Goal: Task Accomplishment & Management: Use online tool/utility

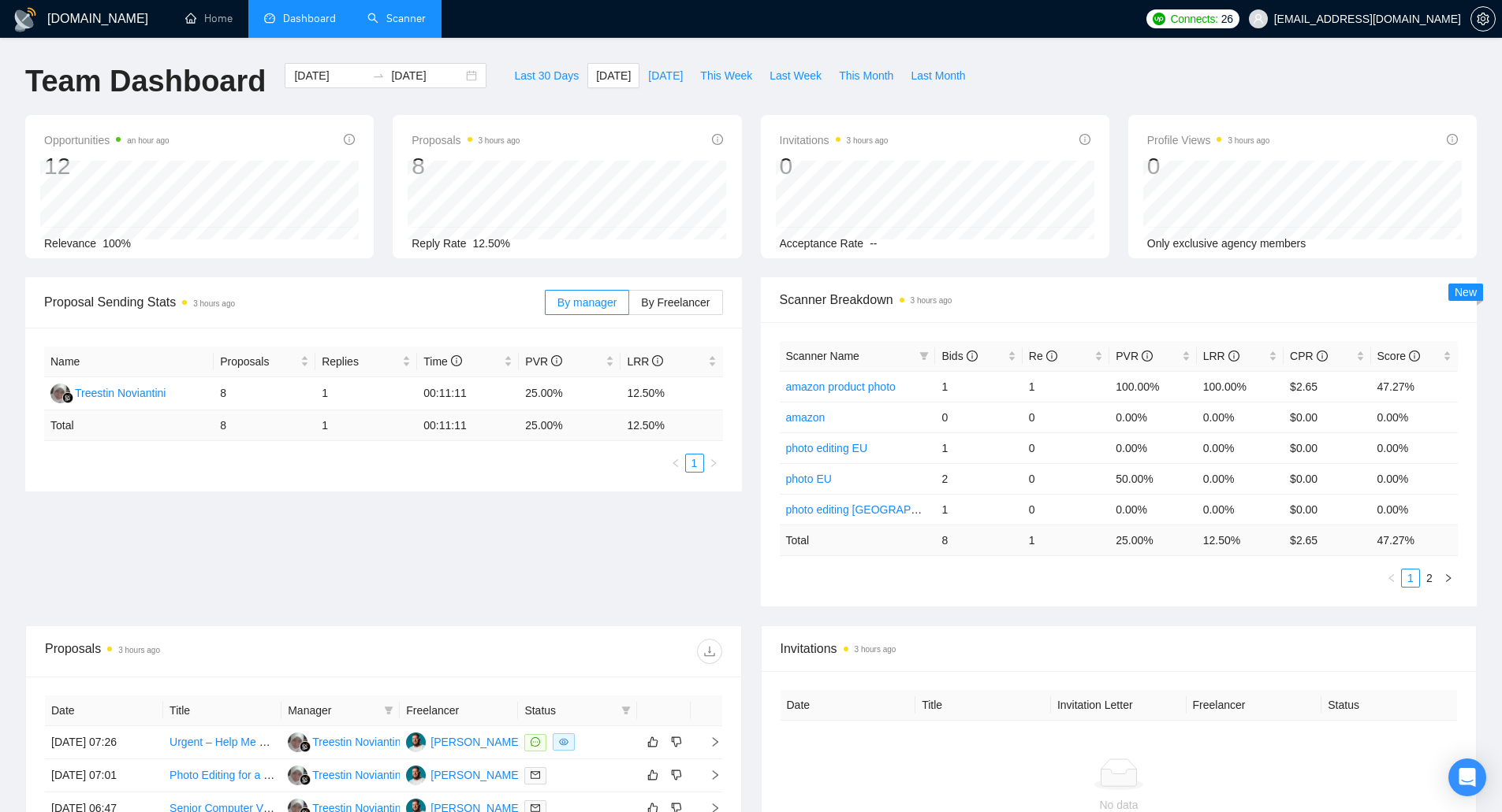
click at [411, 15] on link "Scanner" at bounding box center [396, 19] width 58 height 13
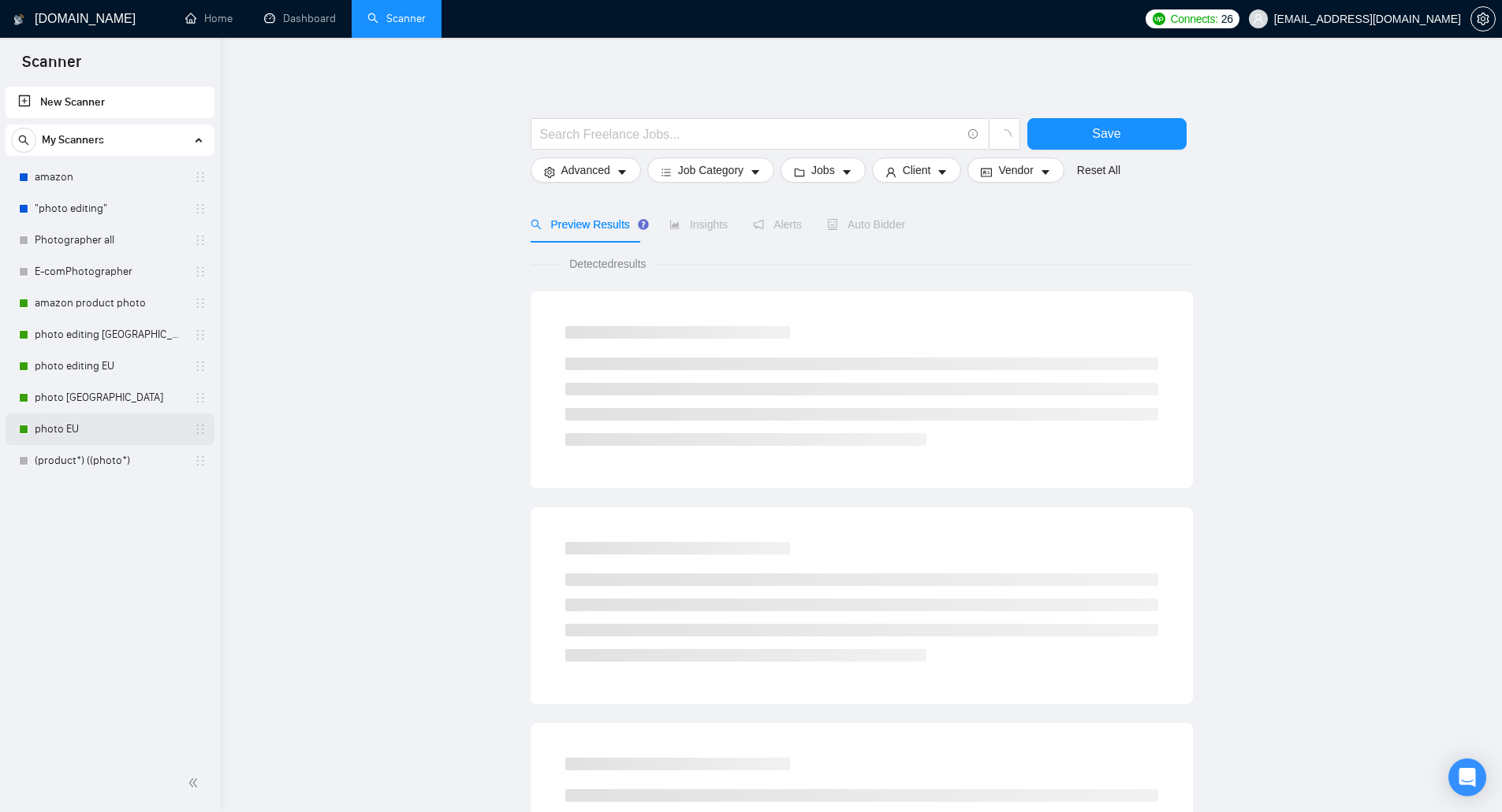
click at [123, 424] on link "photo EU" at bounding box center [110, 430] width 150 height 32
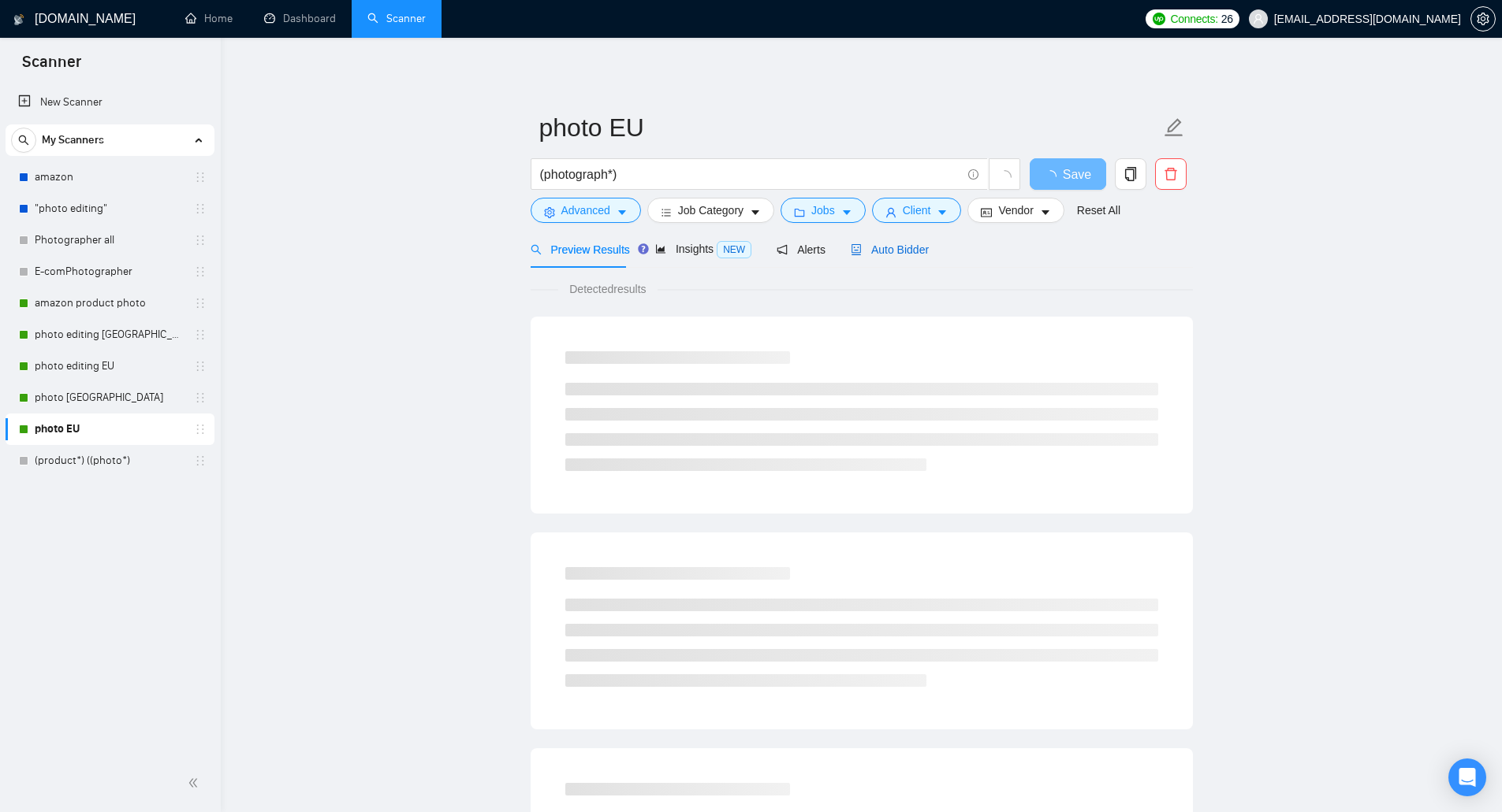
click at [892, 253] on span "Auto Bidder" at bounding box center [889, 249] width 78 height 12
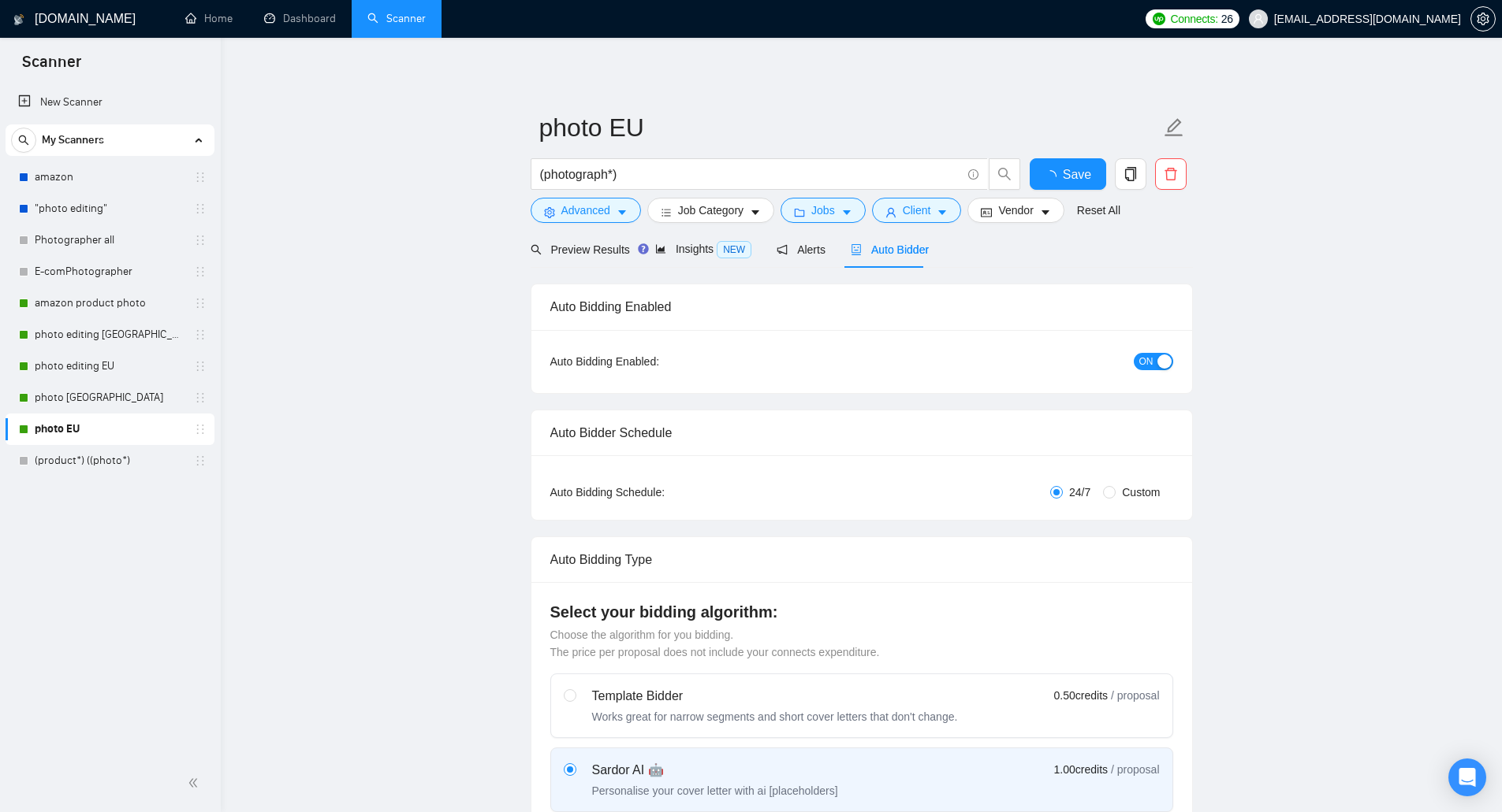
checkbox input "true"
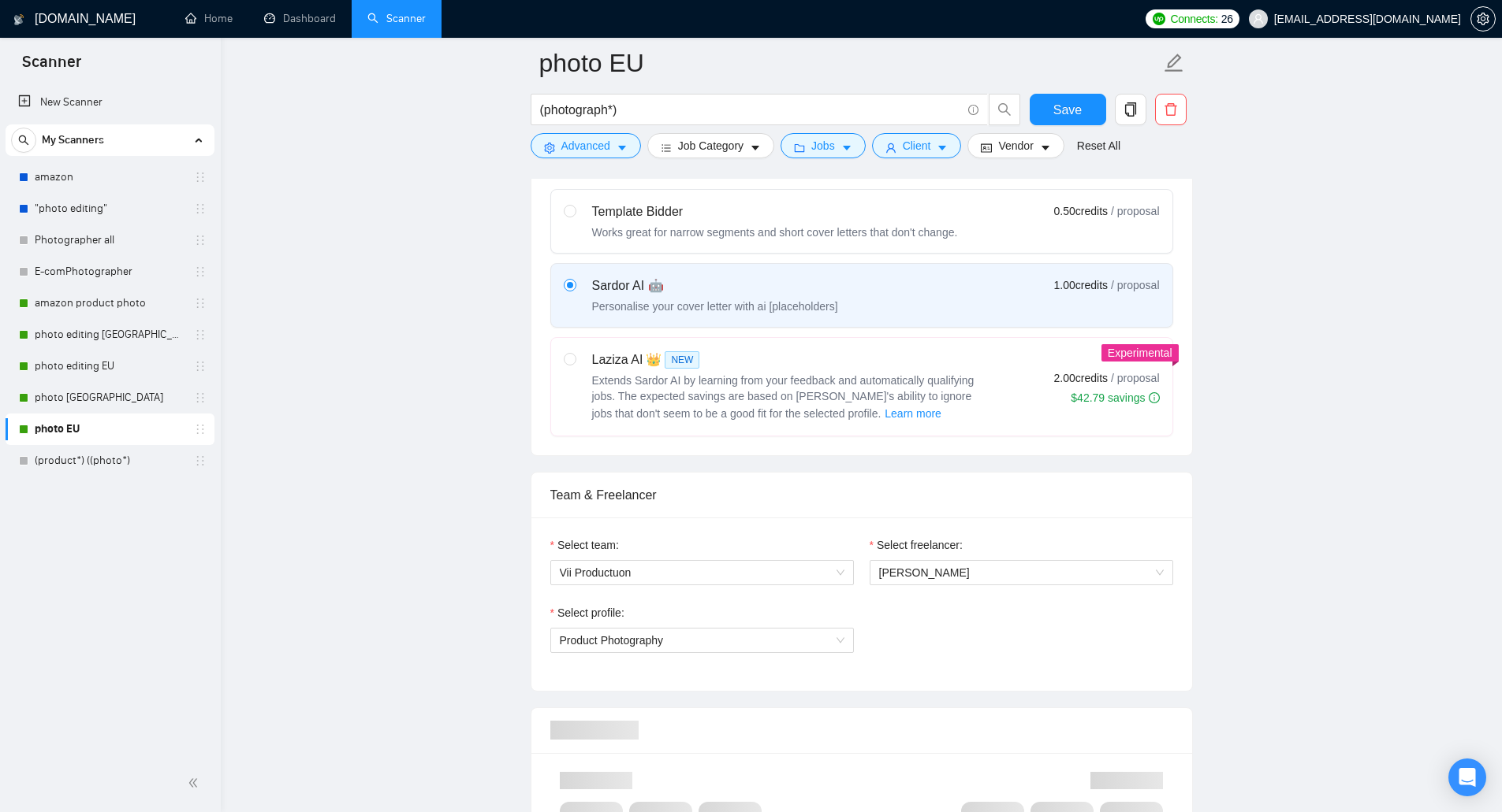
scroll to position [866, 0]
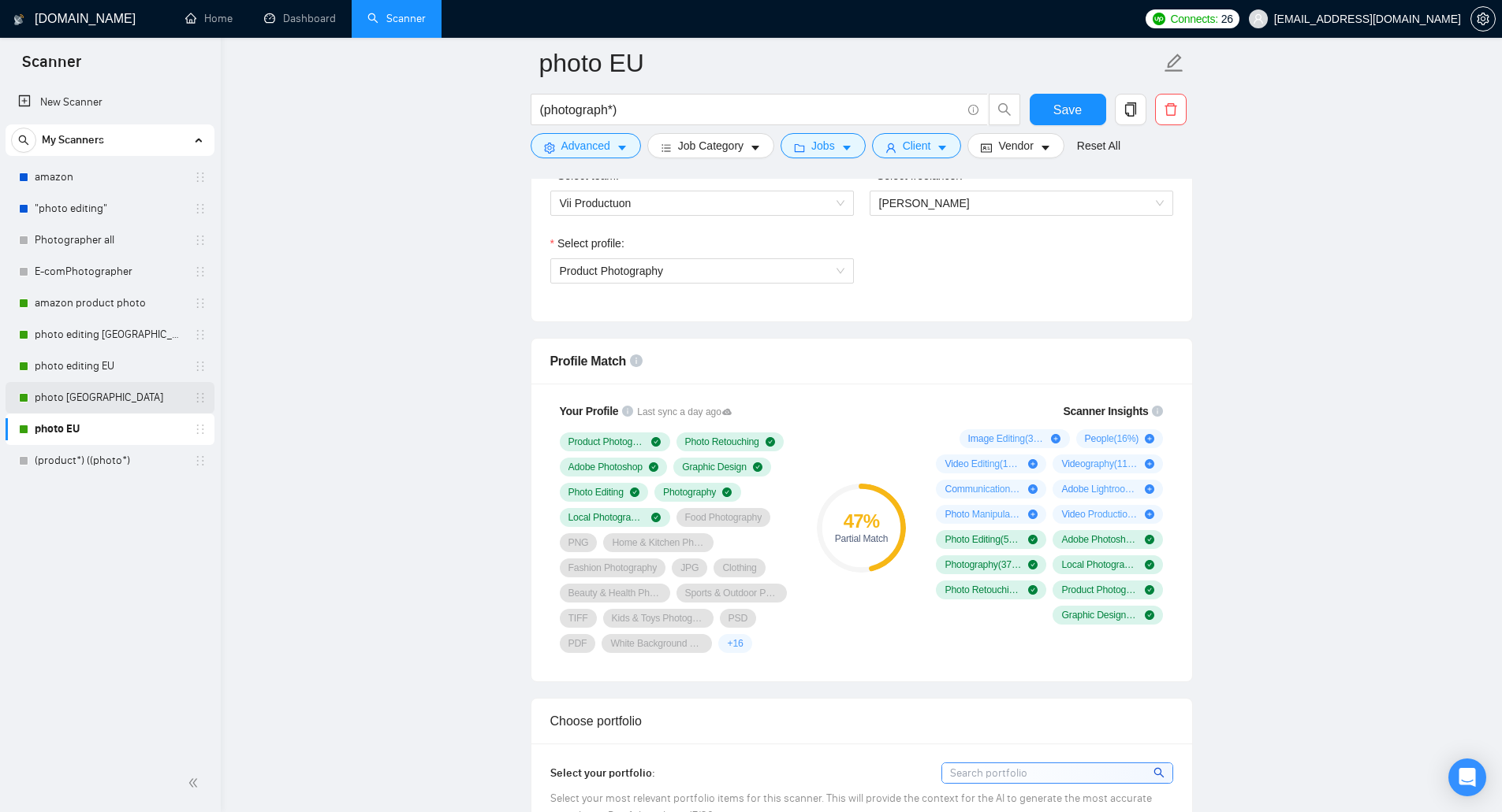
click at [147, 400] on link "photo [GEOGRAPHIC_DATA]" at bounding box center [110, 398] width 150 height 32
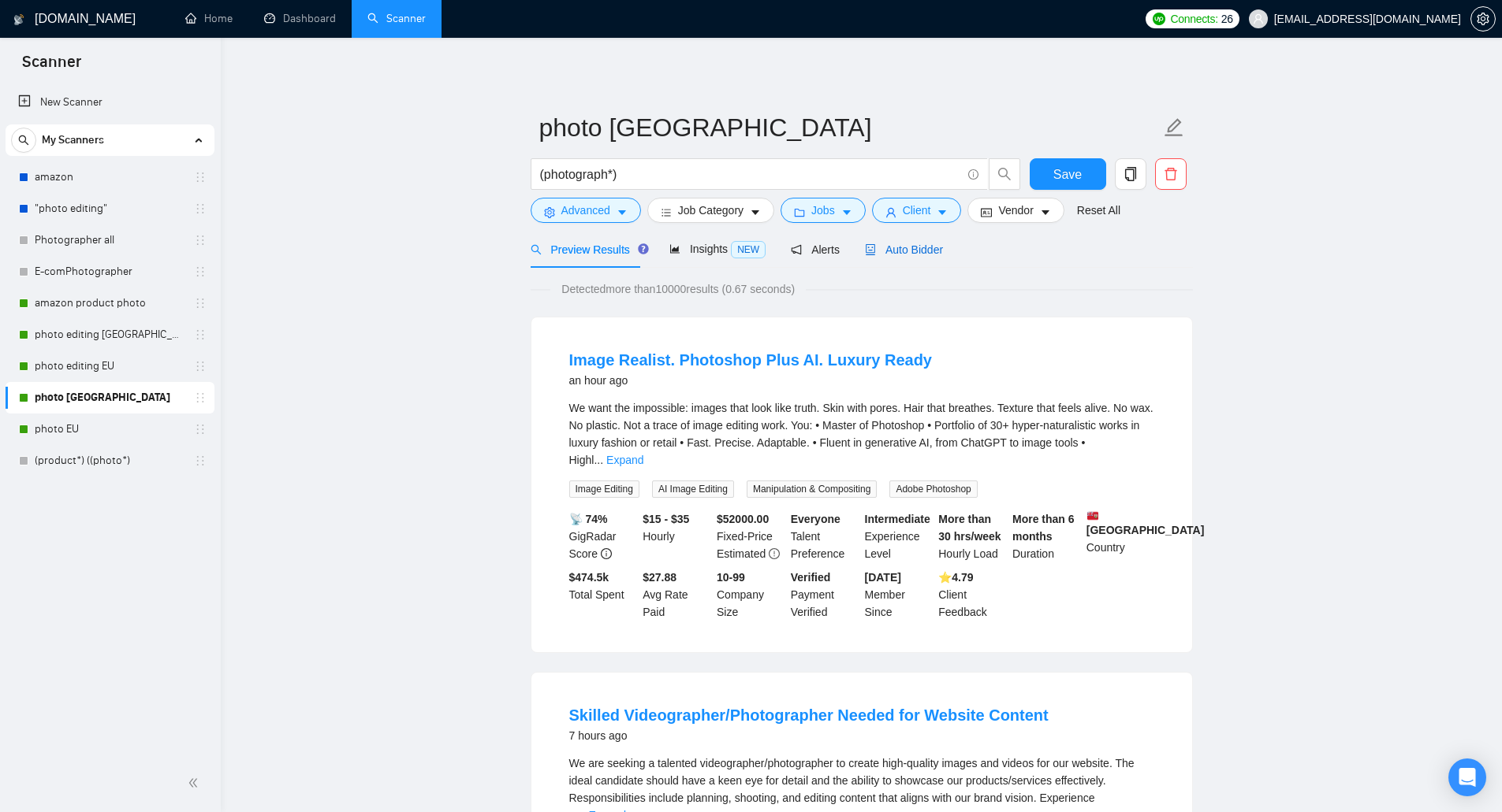
click at [900, 251] on span "Auto Bidder" at bounding box center [903, 249] width 78 height 12
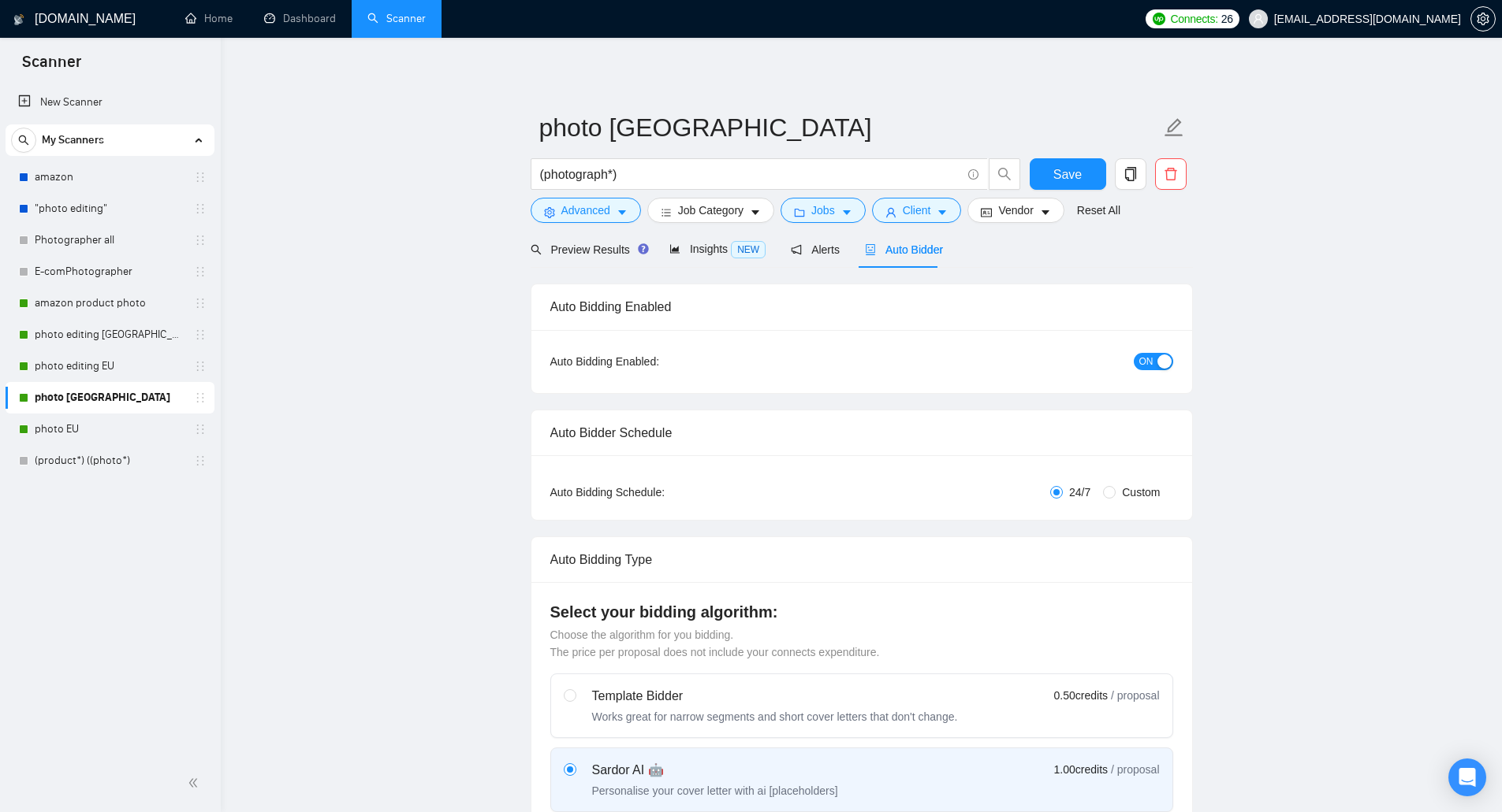
checkbox input "true"
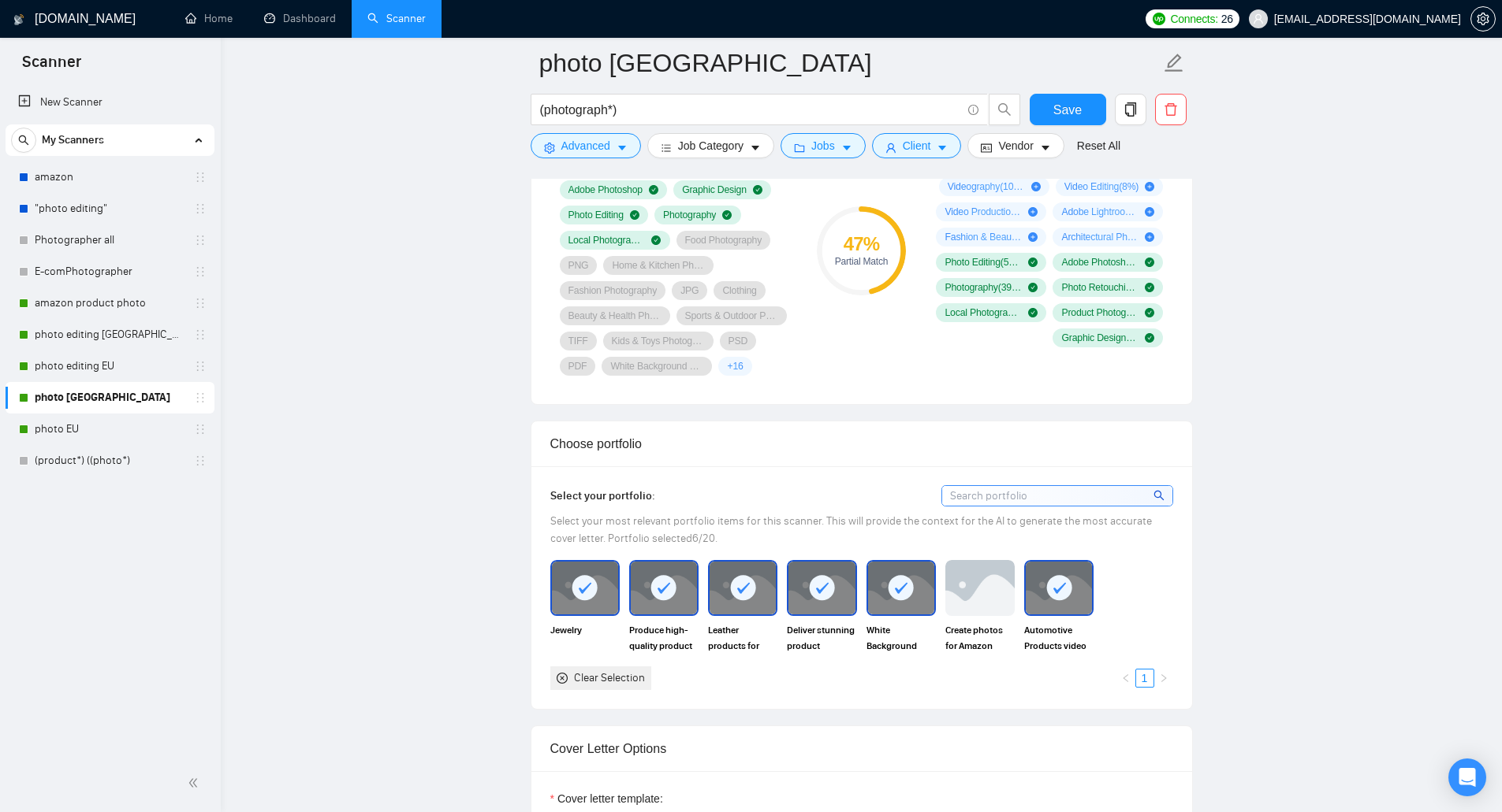
scroll to position [1182, 0]
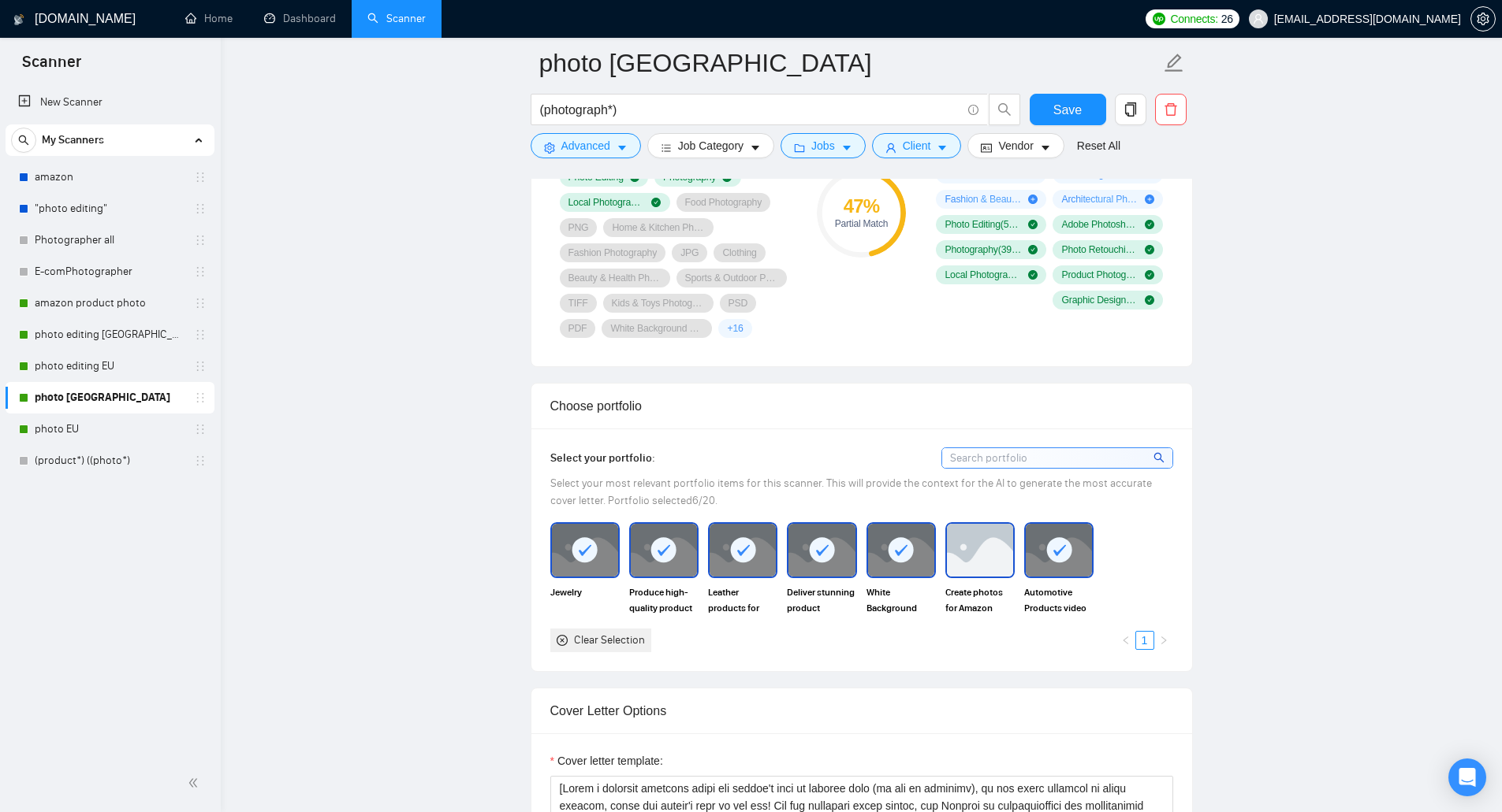
click at [994, 558] on img at bounding box center [979, 550] width 67 height 52
click at [1088, 102] on button "Save" at bounding box center [1068, 110] width 77 height 32
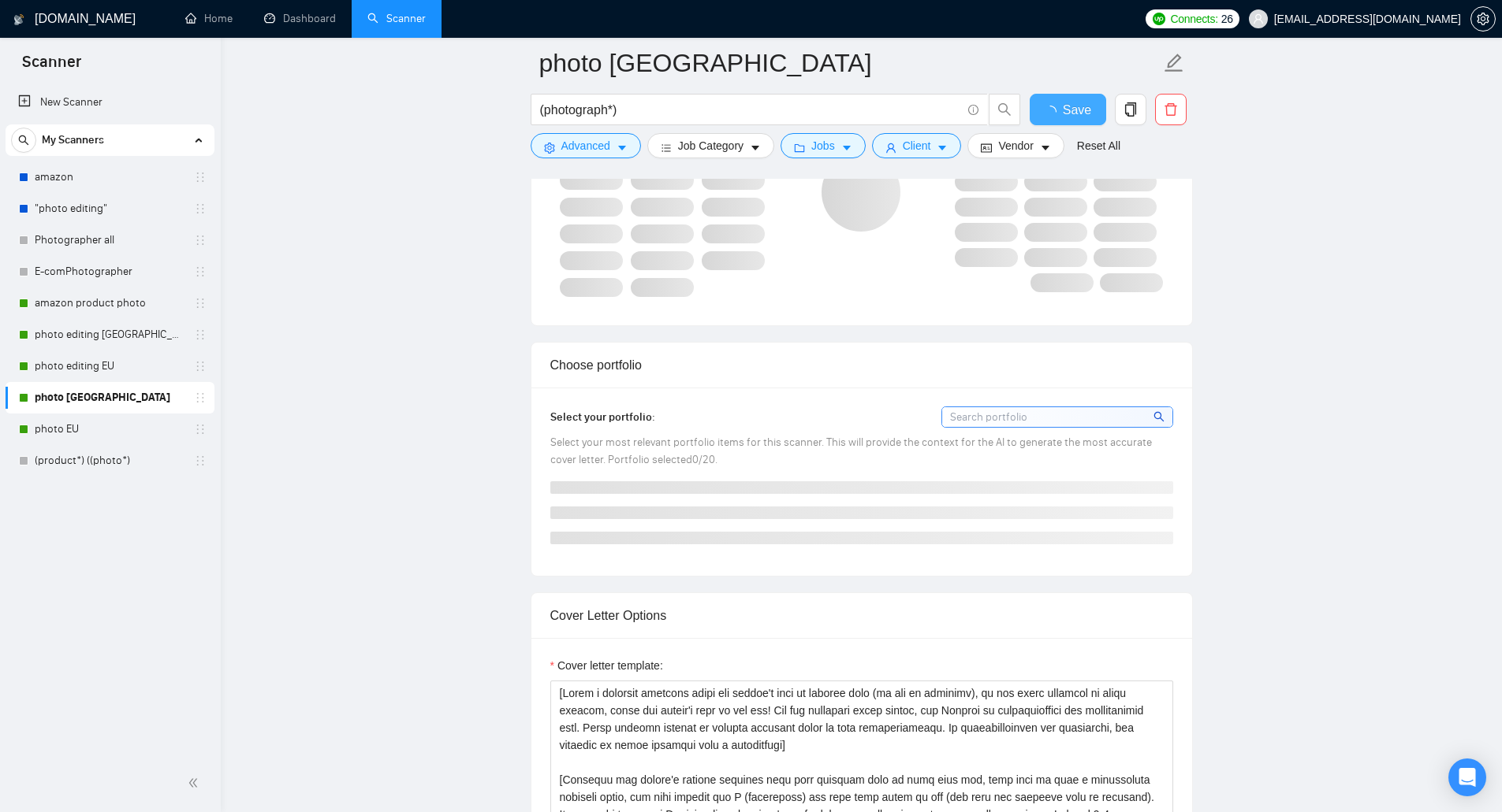
scroll to position [1261, 0]
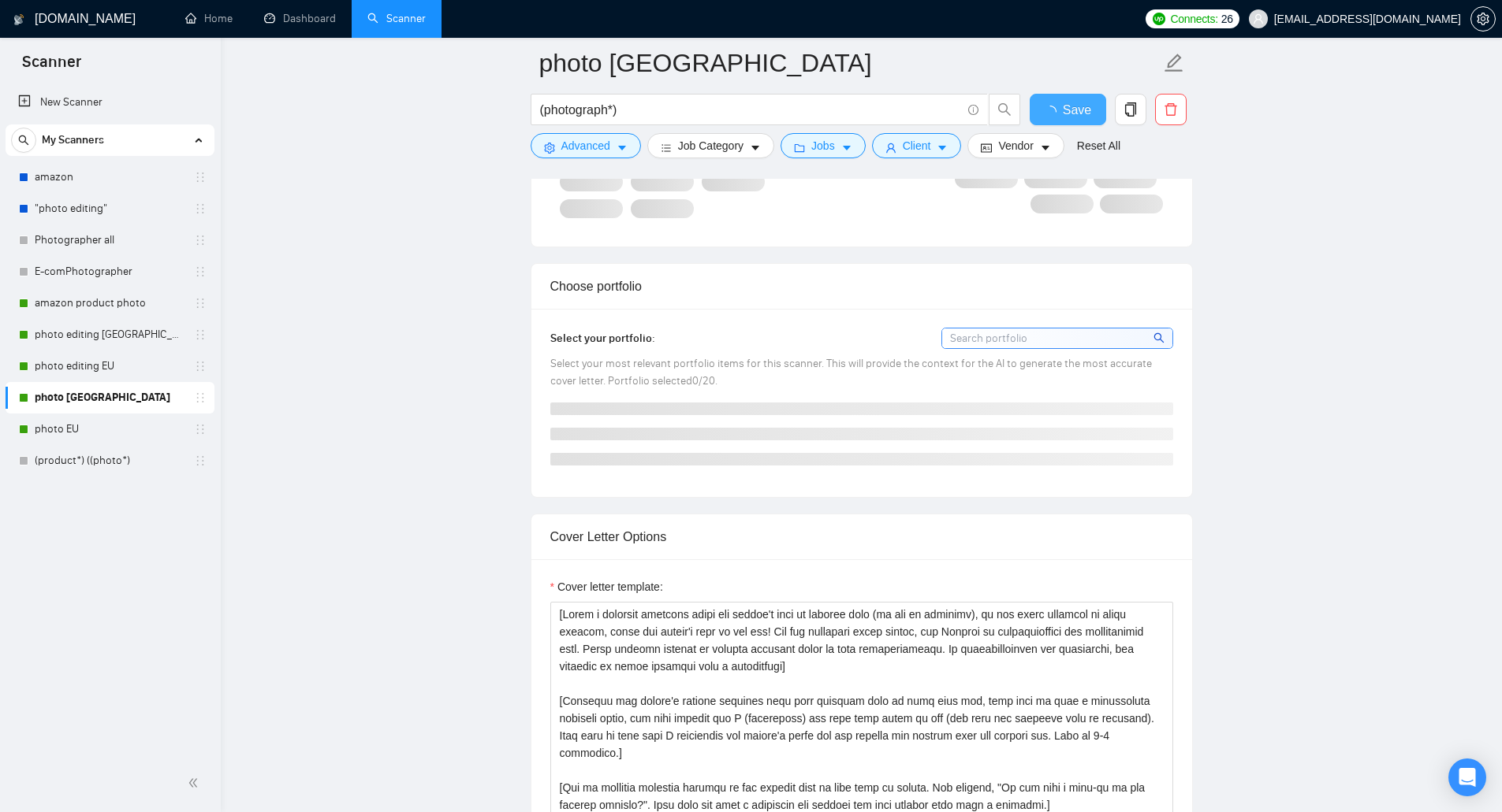
checkbox input "true"
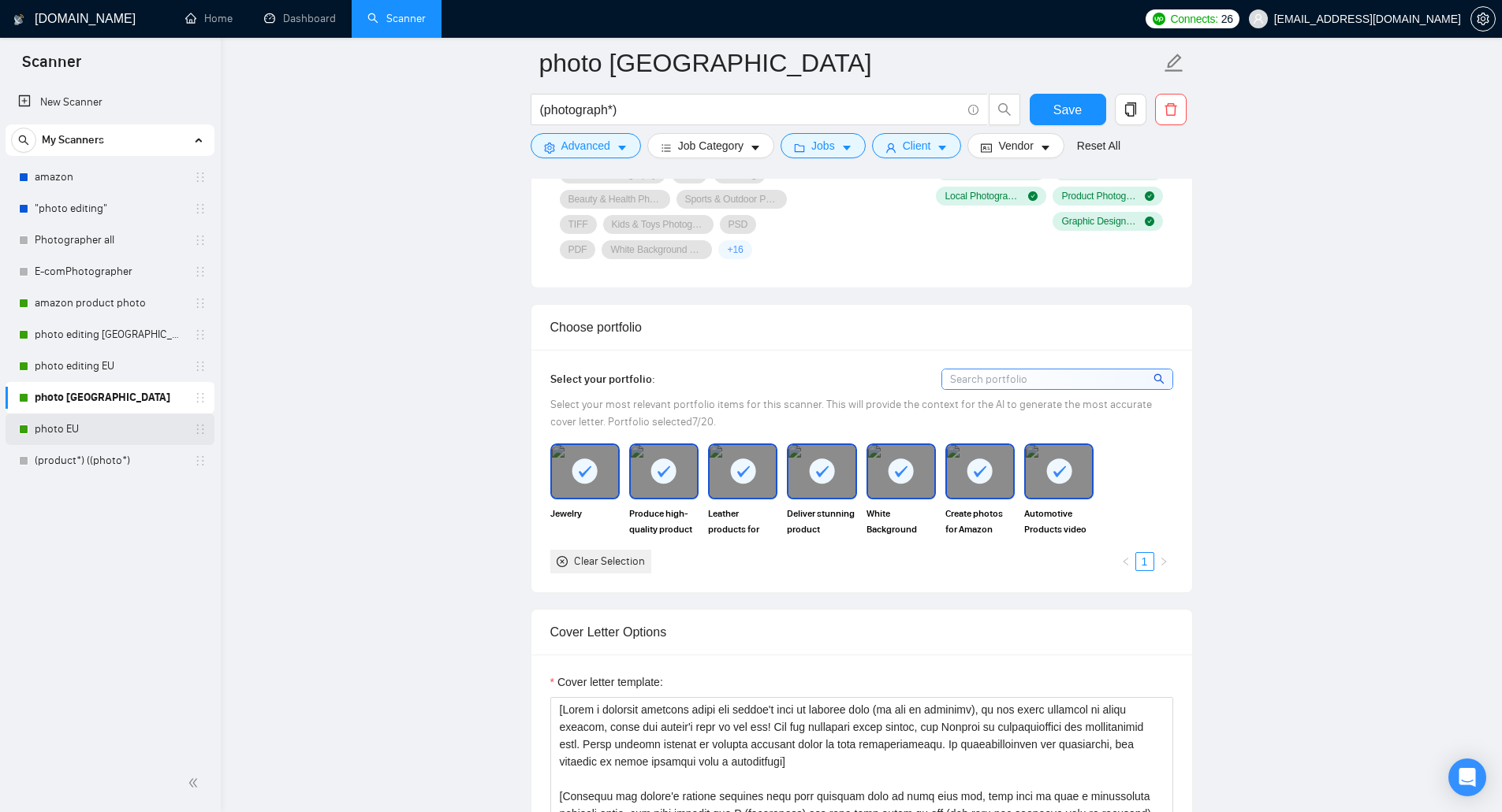
click at [112, 422] on link "photo EU" at bounding box center [110, 430] width 150 height 32
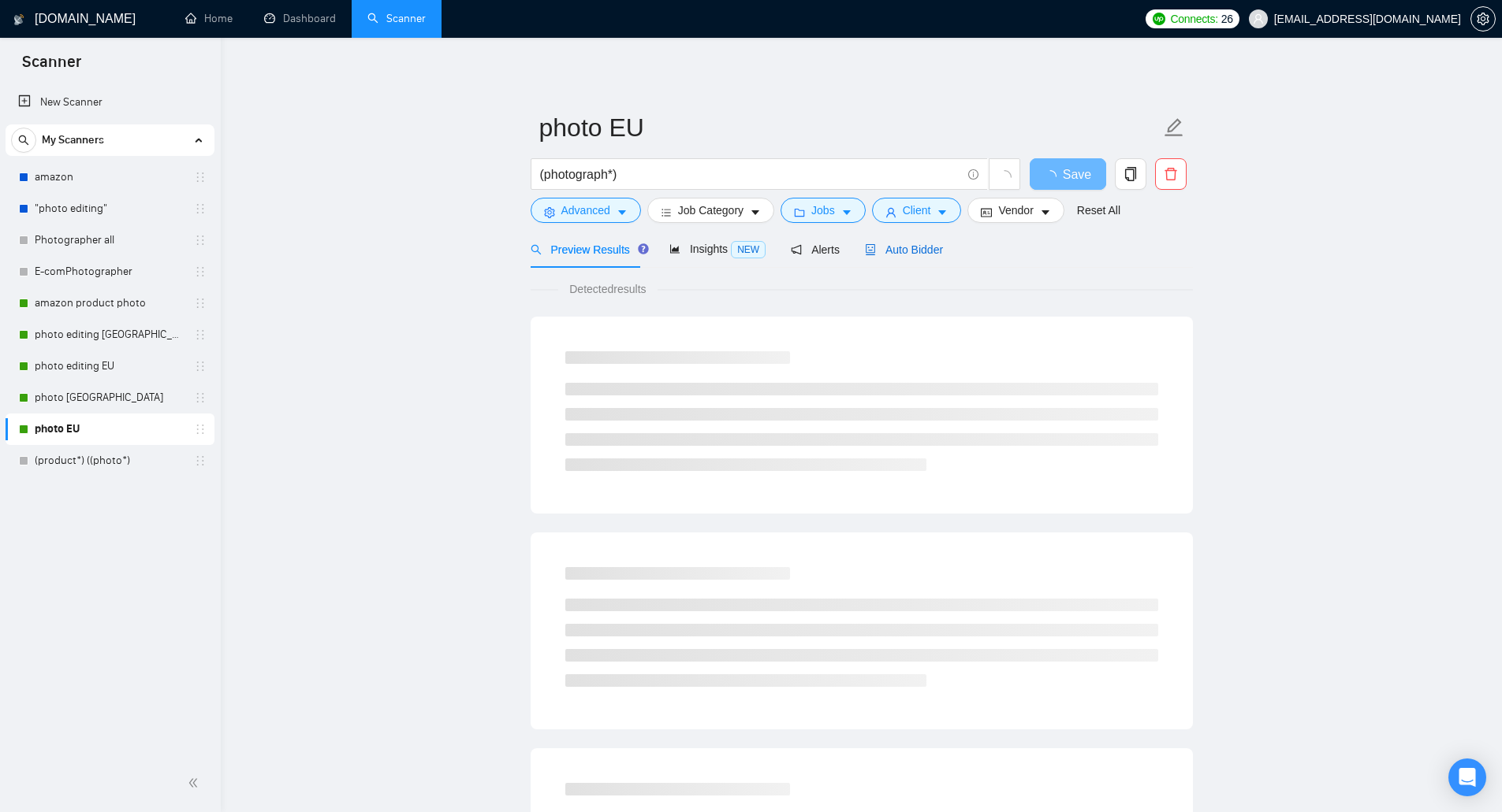
click at [887, 246] on span "Auto Bidder" at bounding box center [903, 249] width 78 height 12
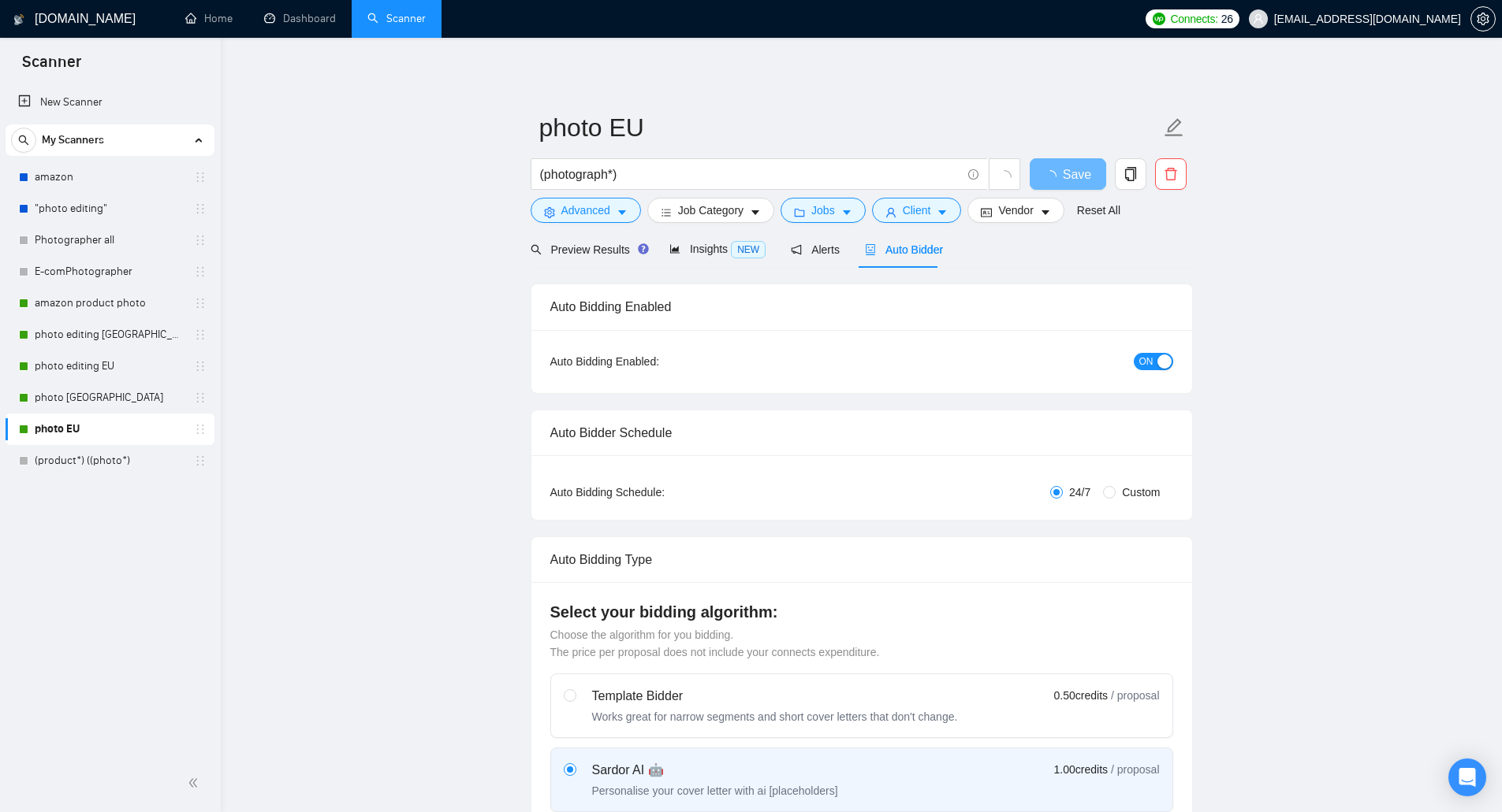
checkbox input "true"
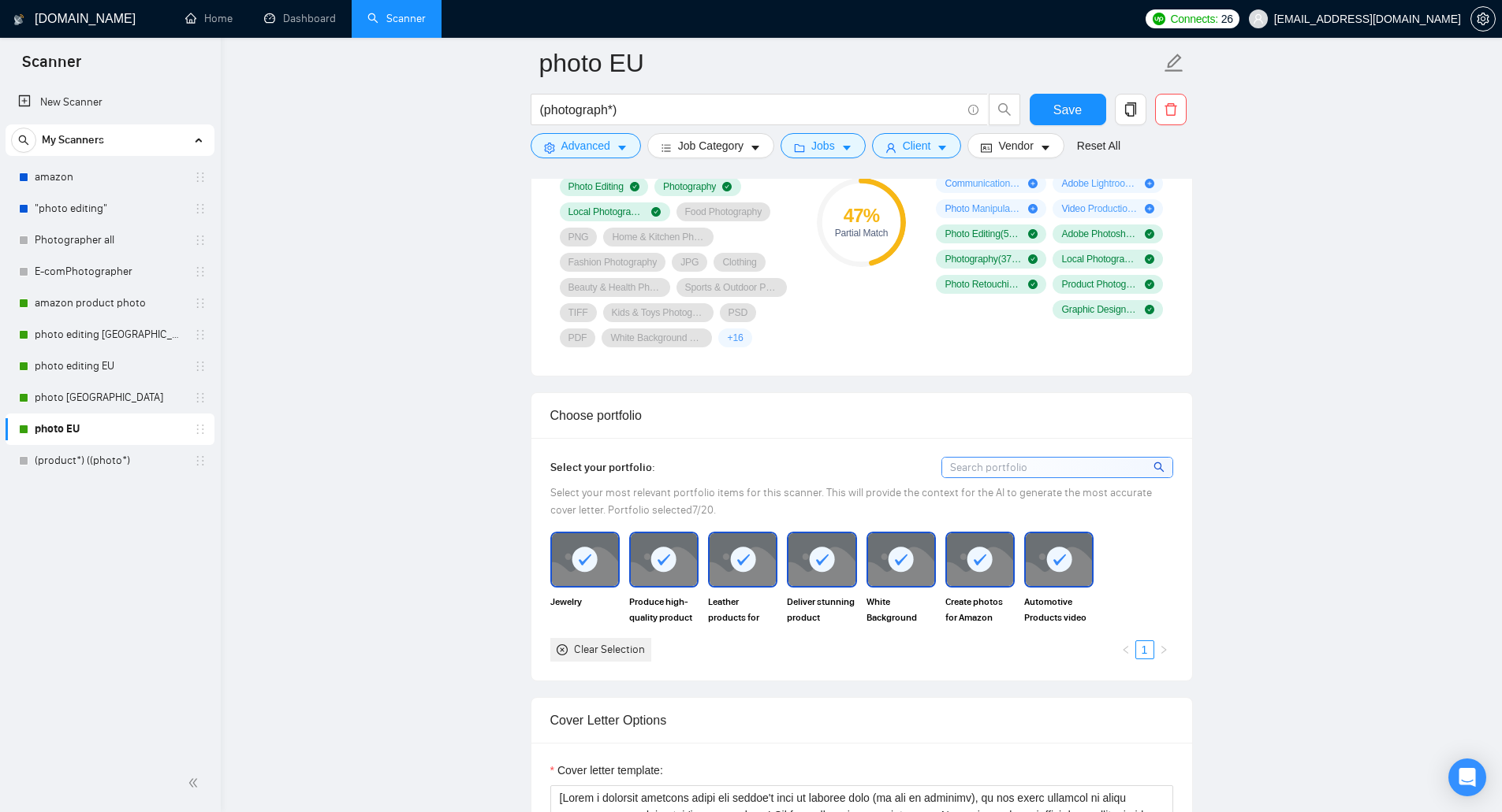
scroll to position [1182, 0]
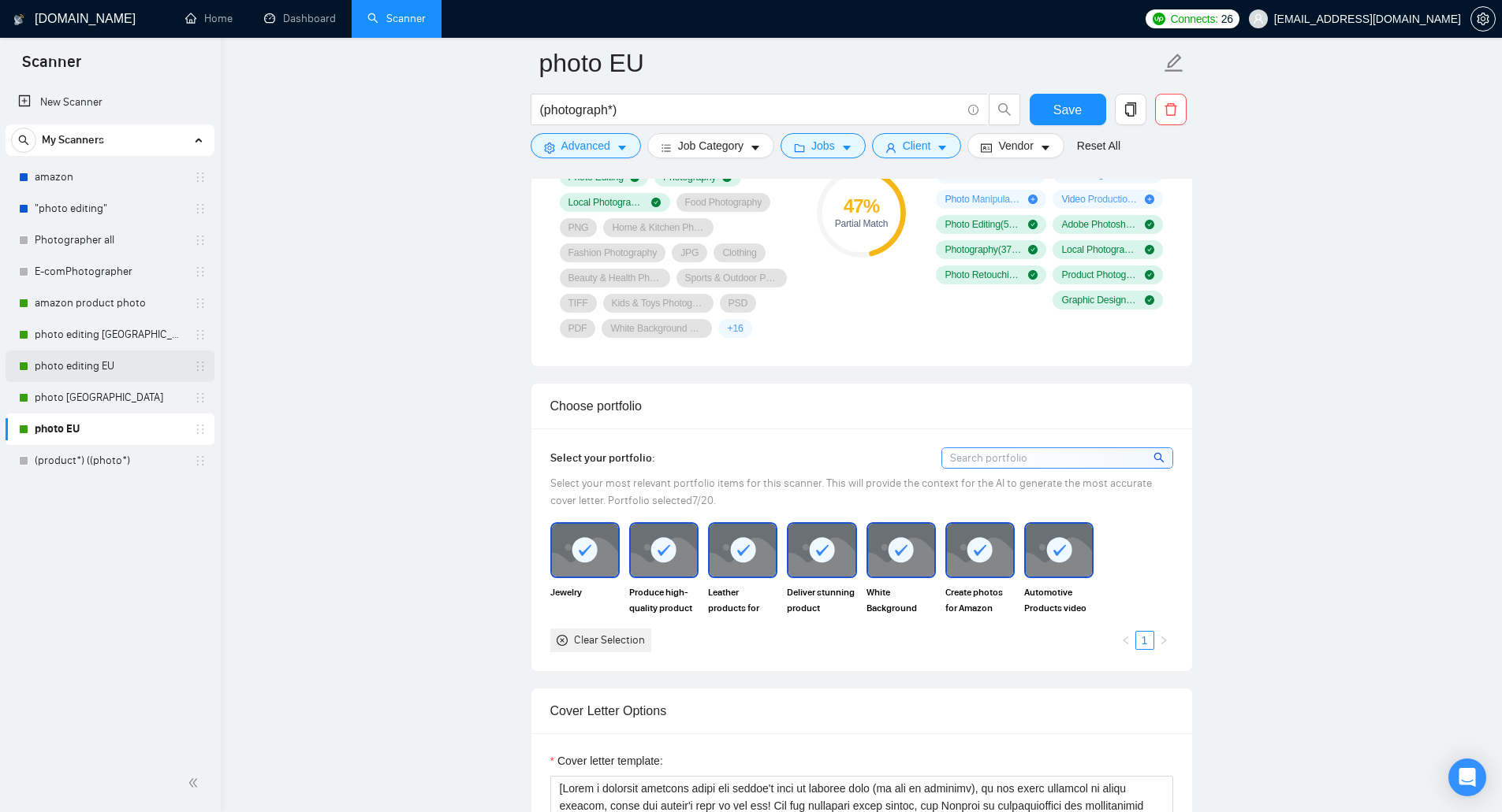
click at [103, 357] on link "photo editing EU" at bounding box center [110, 366] width 150 height 32
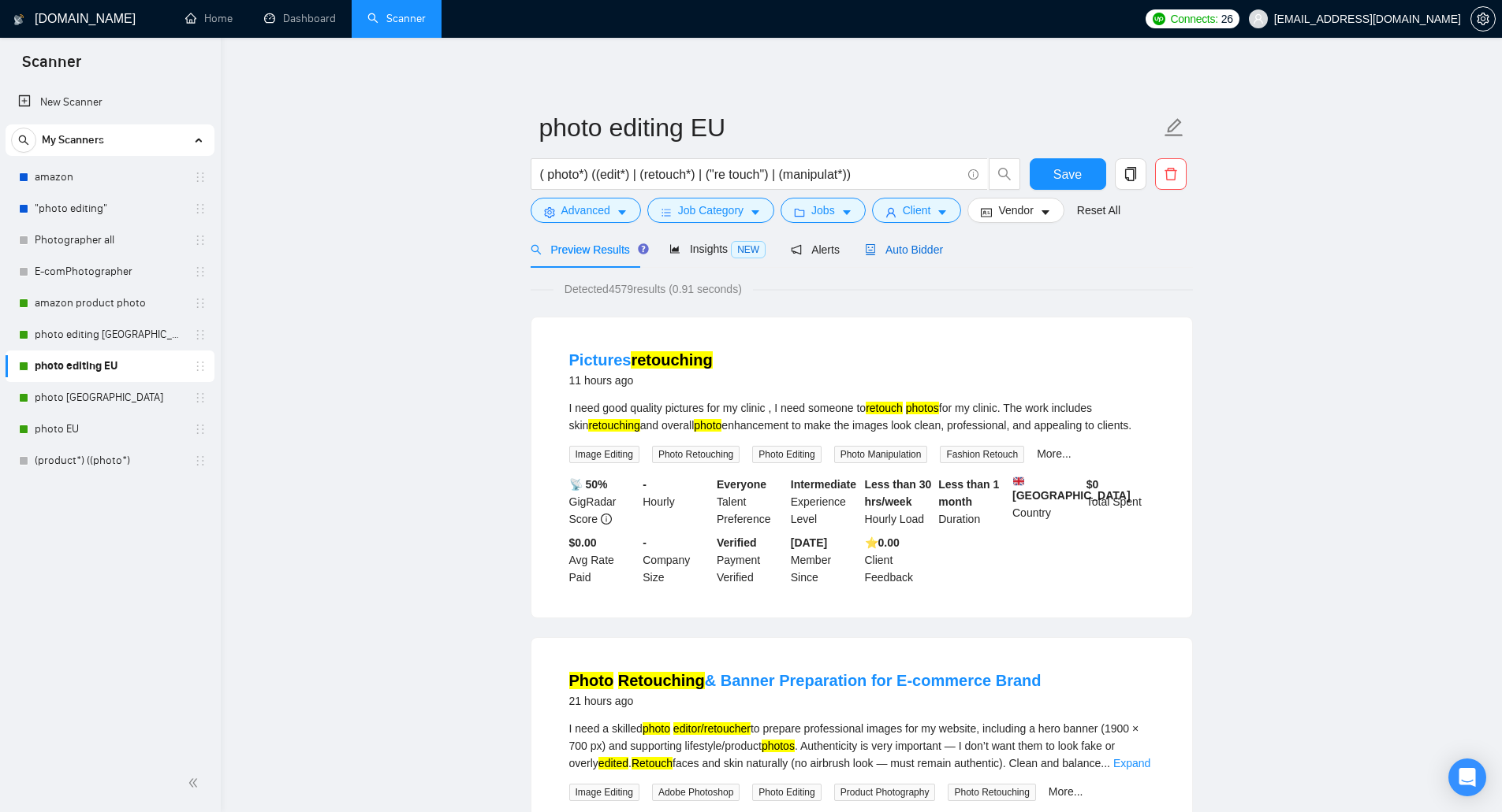
click at [919, 244] on span "Auto Bidder" at bounding box center [903, 249] width 78 height 12
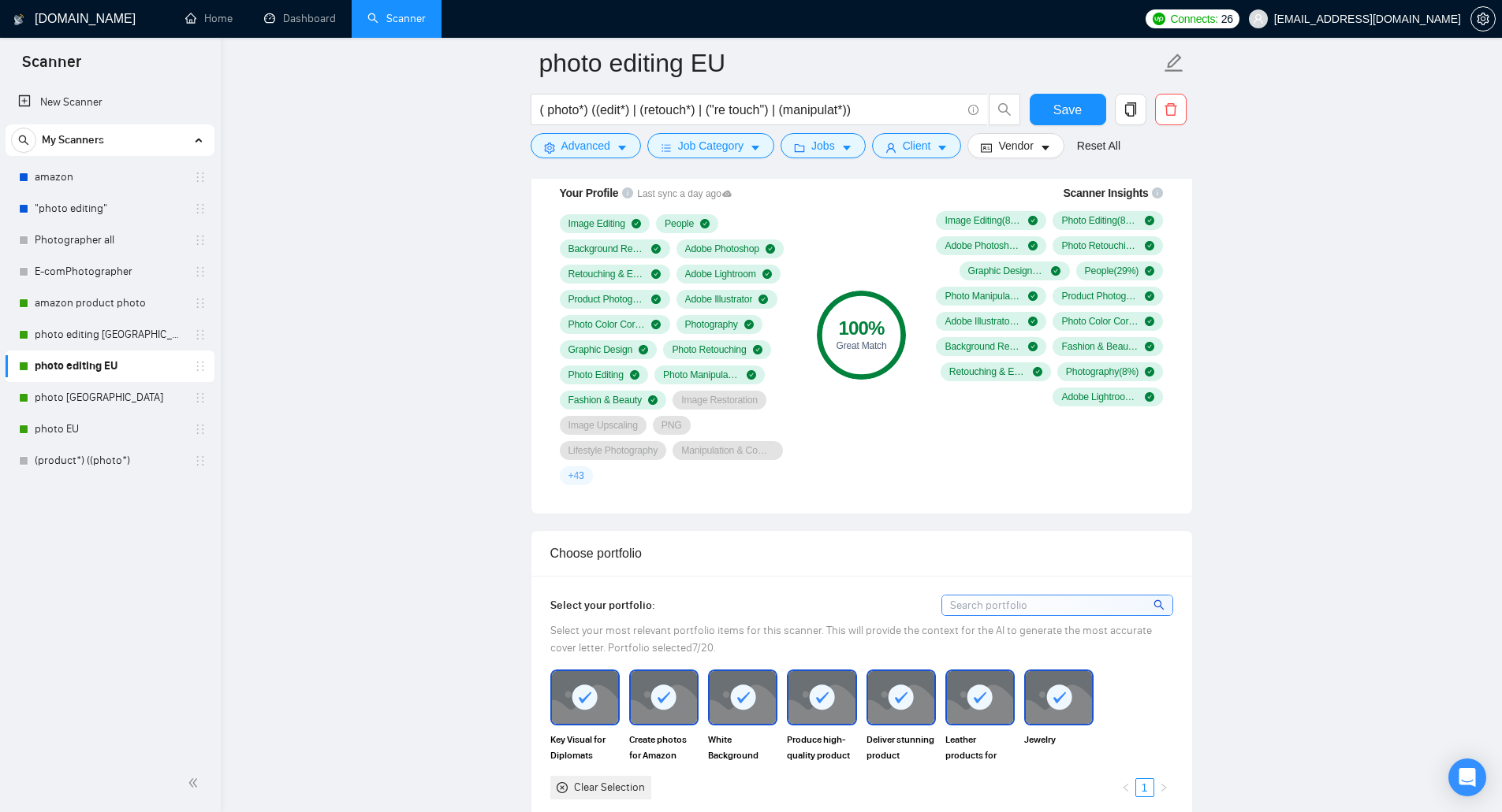
scroll to position [1339, 0]
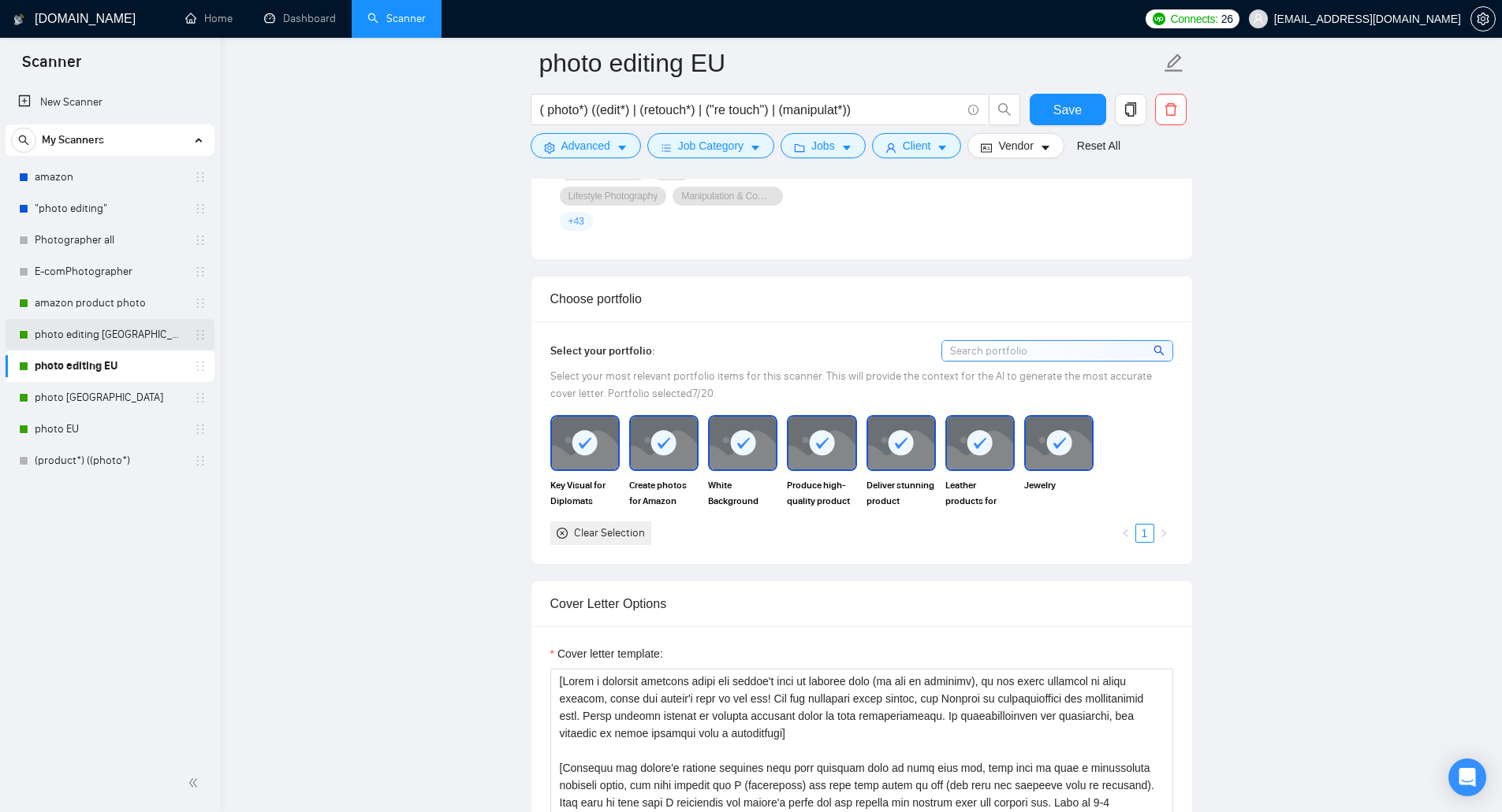
click at [110, 348] on link "photo editing [GEOGRAPHIC_DATA]" at bounding box center [110, 335] width 150 height 32
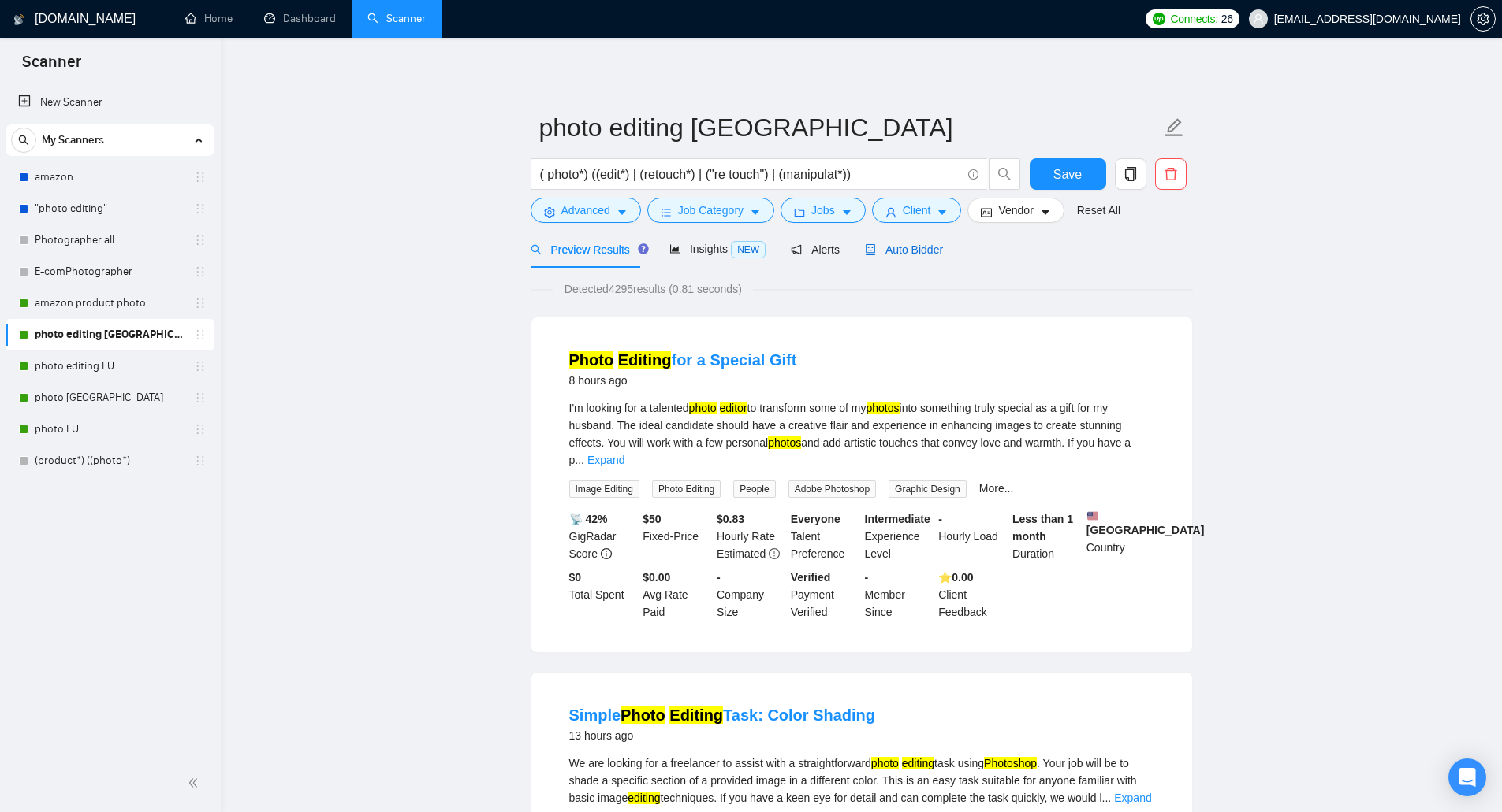
click at [874, 248] on span "Auto Bidder" at bounding box center [903, 249] width 78 height 12
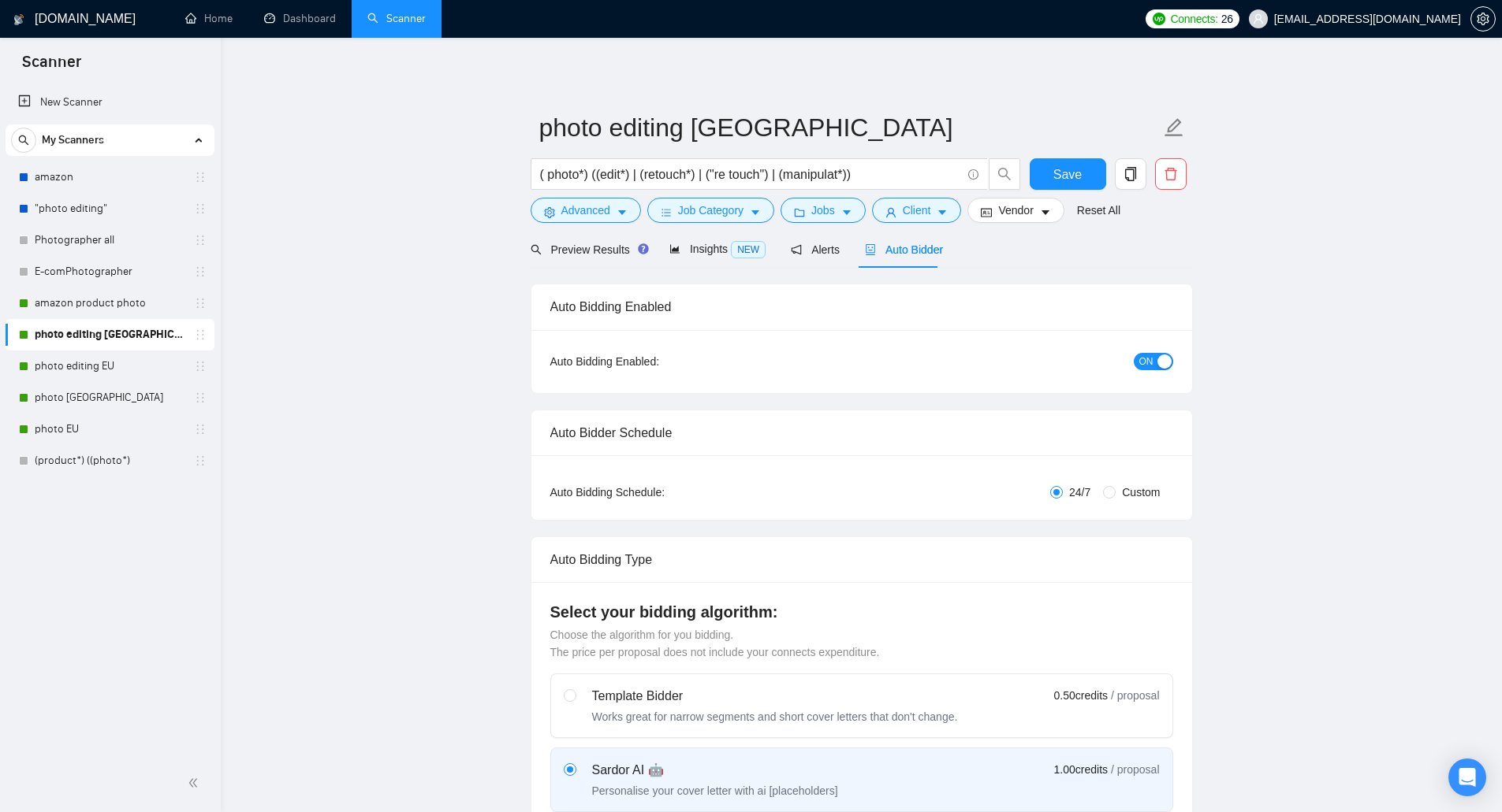
checkbox input "true"
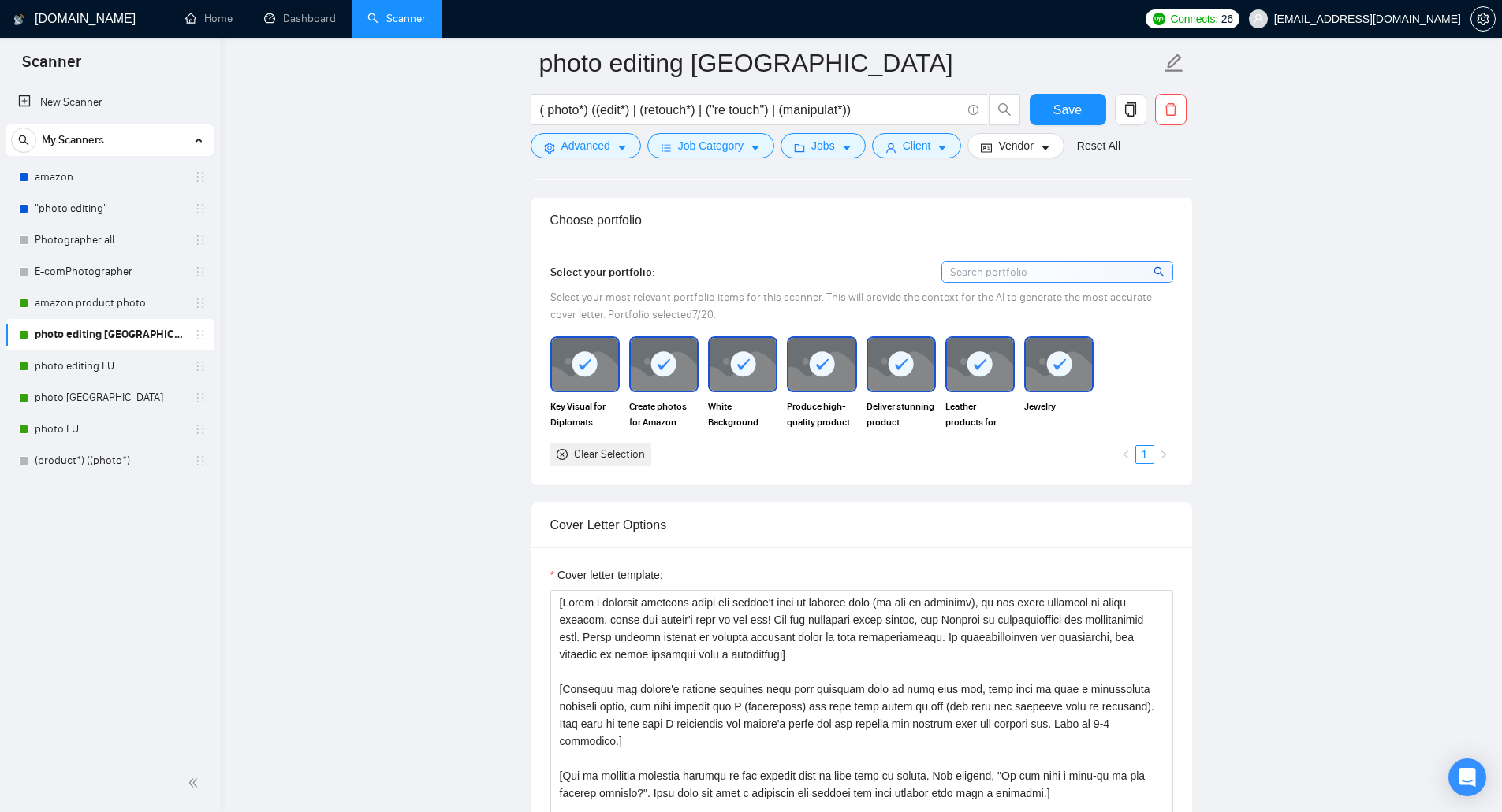
scroll to position [1498, 0]
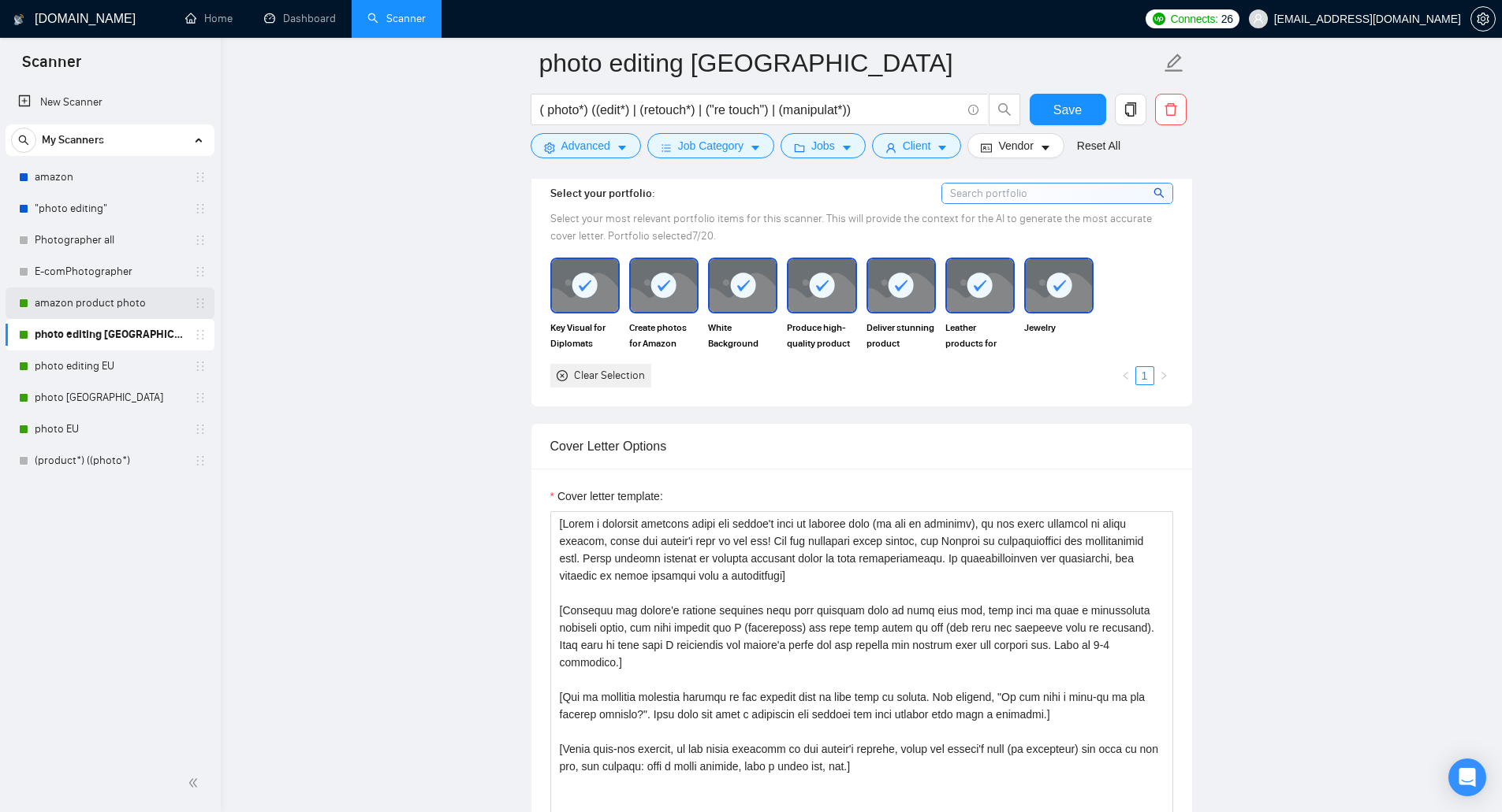
click at [126, 303] on link "amazon product photo" at bounding box center [110, 303] width 150 height 32
